Goal: Task Accomplishment & Management: Manage account settings

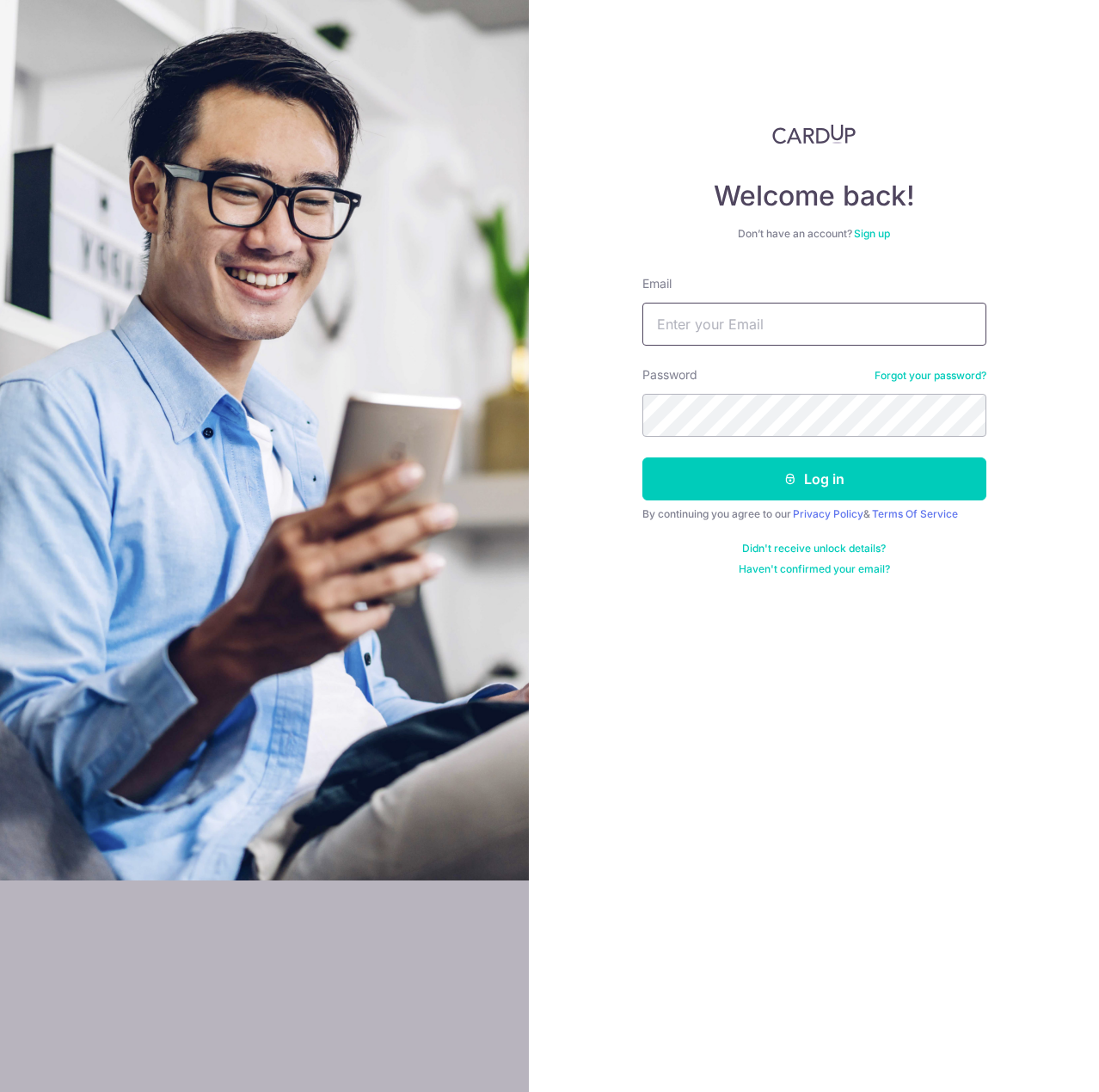
click at [770, 308] on input "Email" at bounding box center [814, 324] width 344 height 43
type input "[EMAIL_ADDRESS][DOMAIN_NAME]"
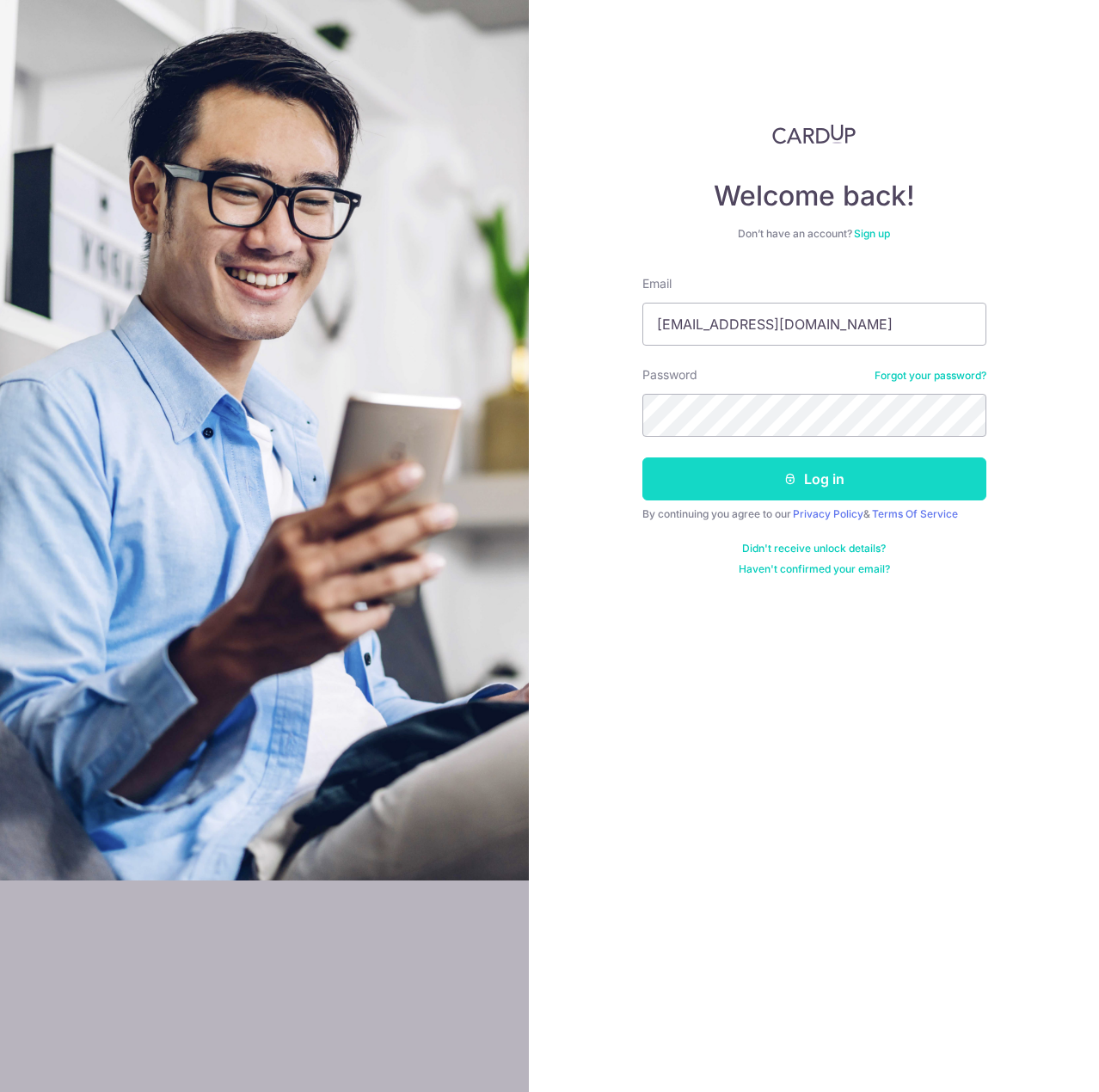
click at [811, 480] on button "Log in" at bounding box center [814, 479] width 344 height 43
